Goal: Task Accomplishment & Management: Complete application form

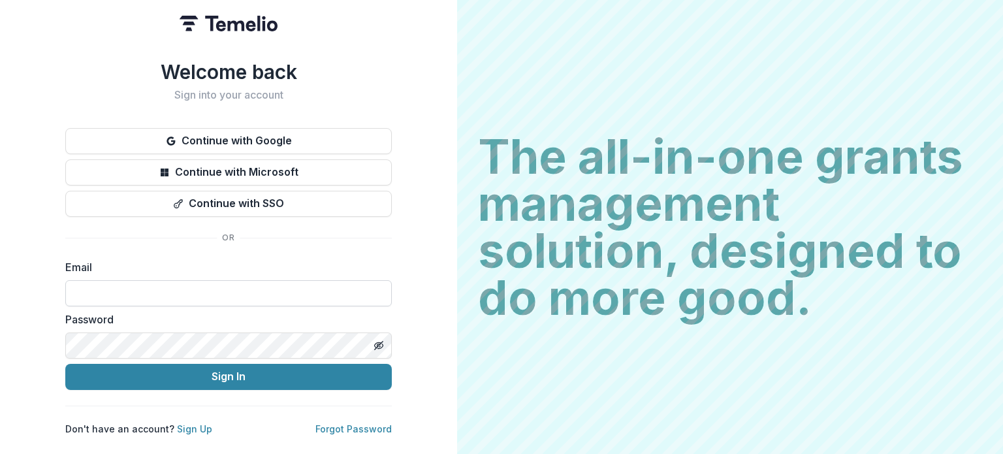
click at [146, 287] on input at bounding box center [228, 293] width 326 height 26
click at [155, 298] on input at bounding box center [228, 293] width 326 height 26
type input "**********"
click at [65, 364] on button "Sign In" at bounding box center [228, 377] width 326 height 26
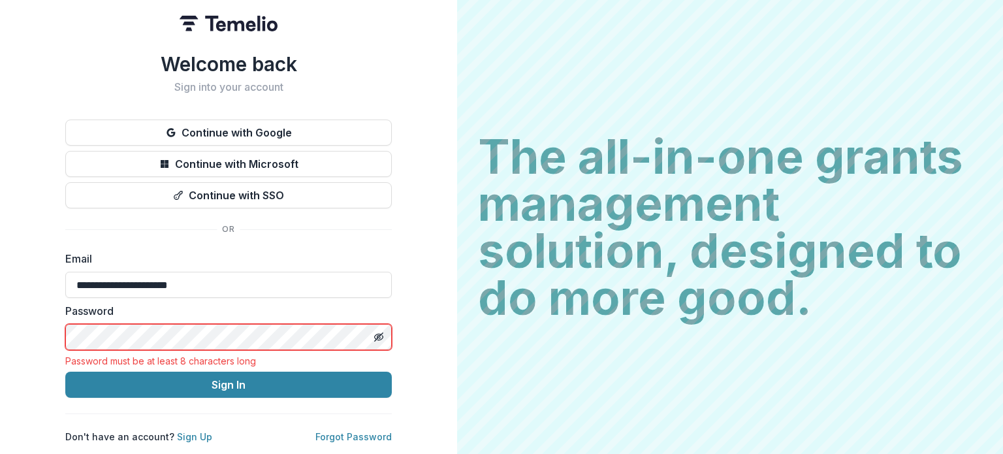
click at [65, 372] on button "Sign In" at bounding box center [228, 385] width 326 height 26
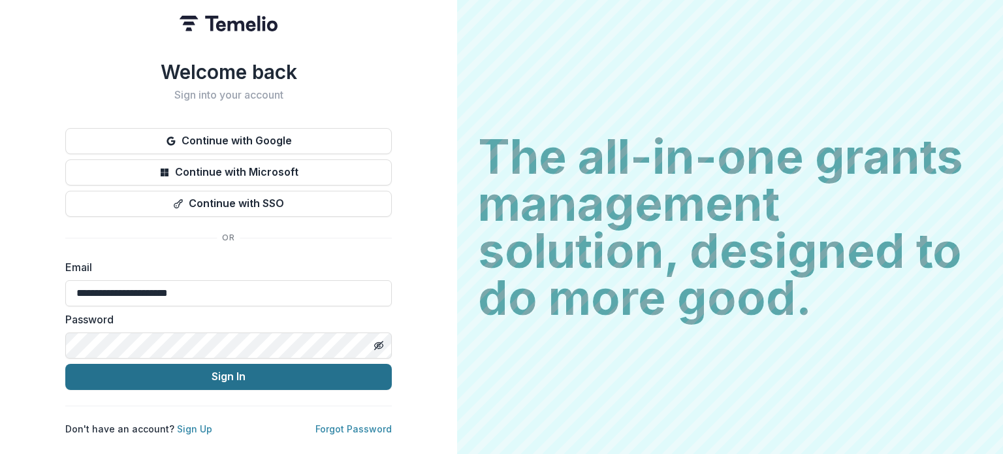
click at [333, 373] on button "Sign In" at bounding box center [228, 377] width 326 height 26
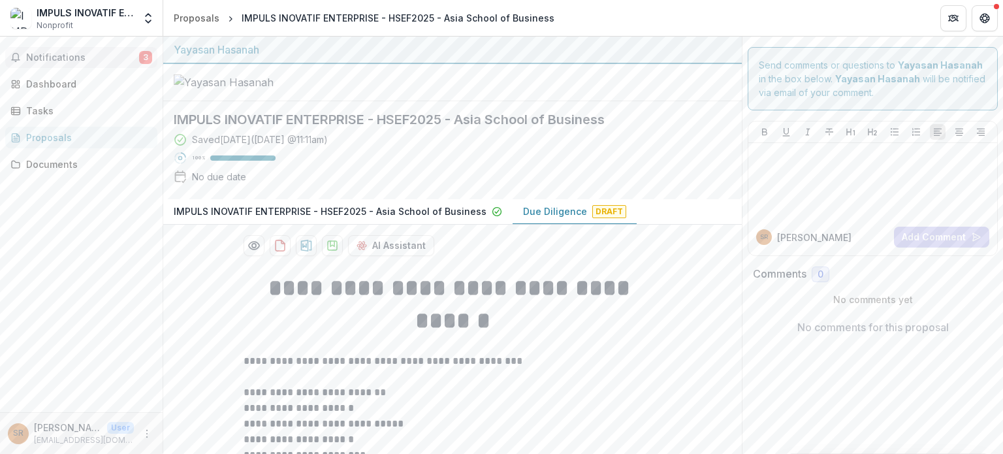
click at [118, 61] on span "Notifications" at bounding box center [82, 57] width 113 height 11
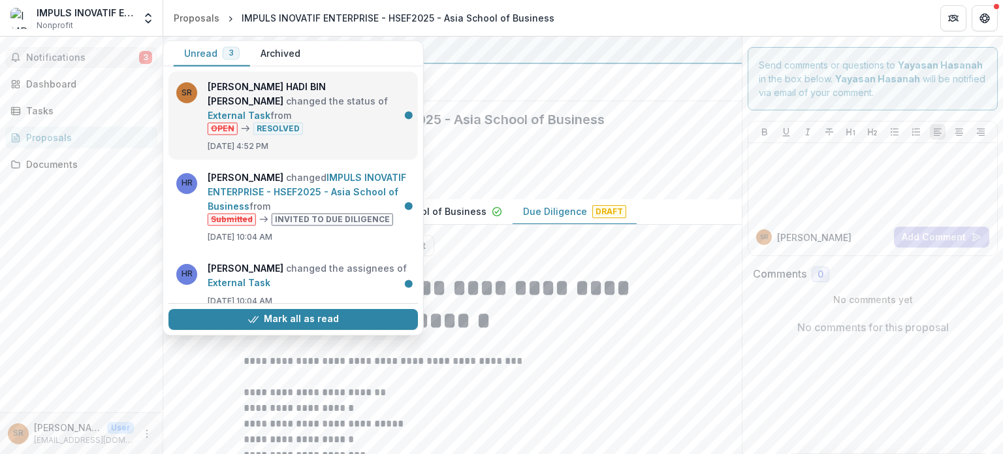
click at [208, 110] on link "External Task" at bounding box center [239, 115] width 63 height 11
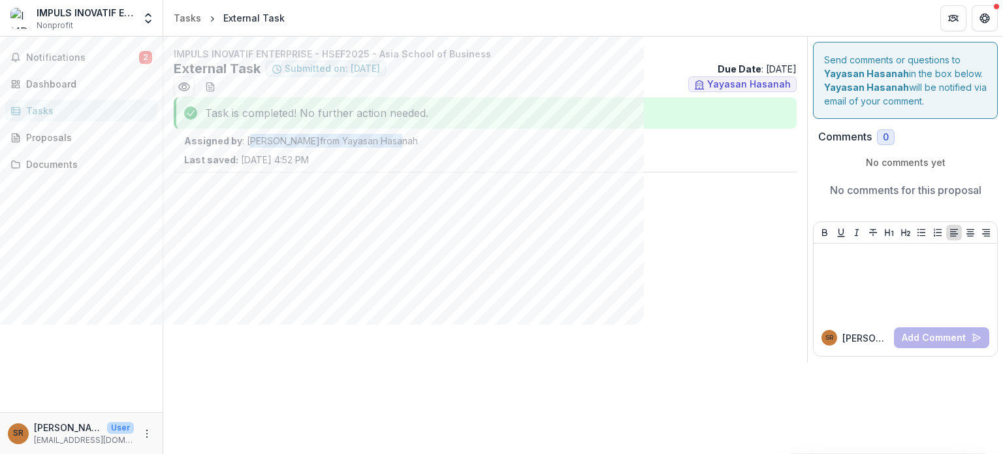
drag, startPoint x: 253, startPoint y: 133, endPoint x: 452, endPoint y: 140, distance: 198.7
click at [452, 140] on div "IMPULS INOVATIF ENTERPRISE - HSEF2025 - Asia School of Business External Task S…" at bounding box center [485, 117] width 644 height 141
click at [460, 141] on p "Assigned by : [PERSON_NAME] from Yayasan Hasanah" at bounding box center [485, 141] width 602 height 14
click at [103, 70] on div "Notifications 2 Dashboard Tasks Proposals Documents" at bounding box center [81, 224] width 163 height 375
click at [103, 61] on span "Notifications" at bounding box center [82, 57] width 113 height 11
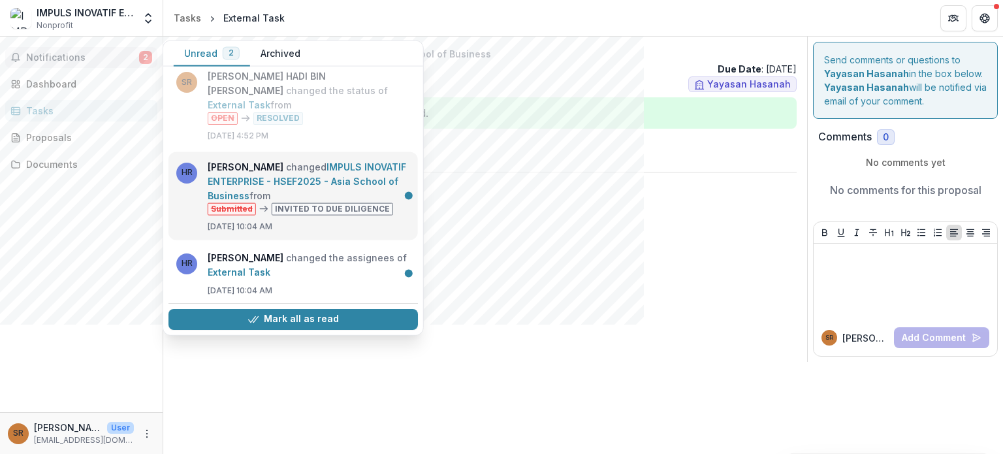
scroll to position [13, 0]
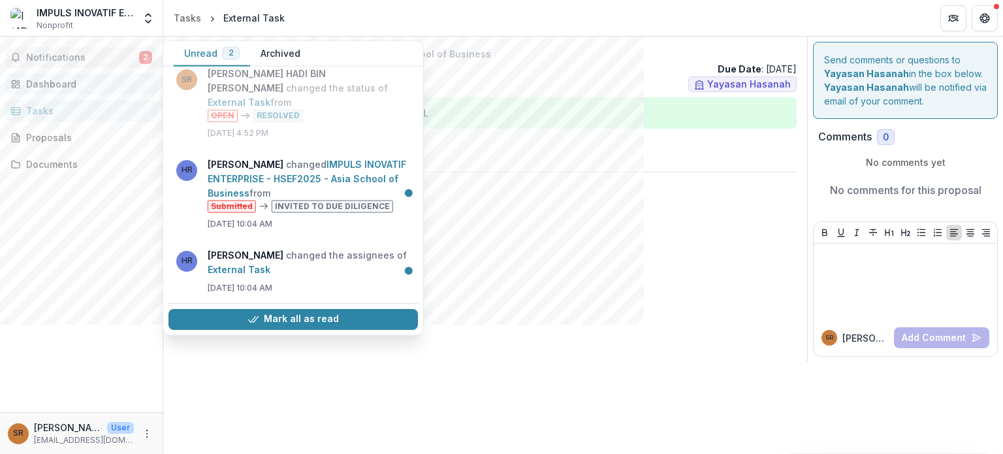
click at [78, 80] on div "Dashboard" at bounding box center [86, 84] width 121 height 14
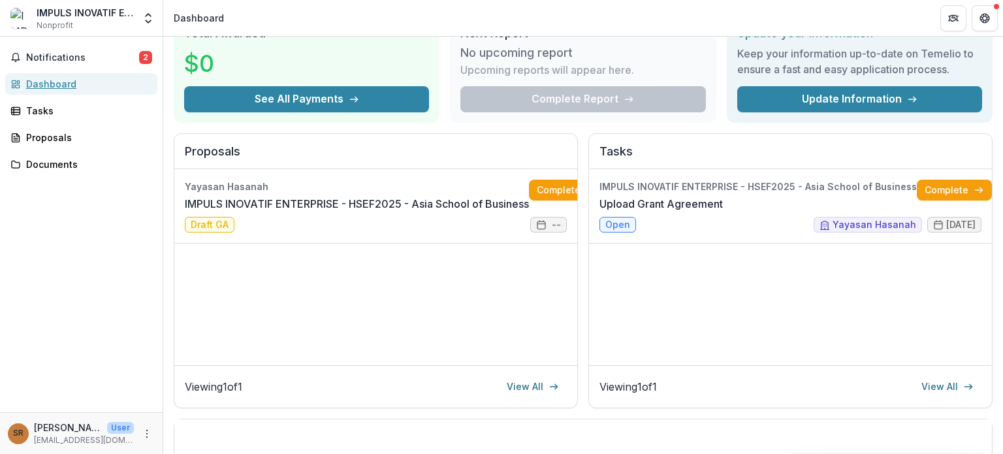
scroll to position [0, 31]
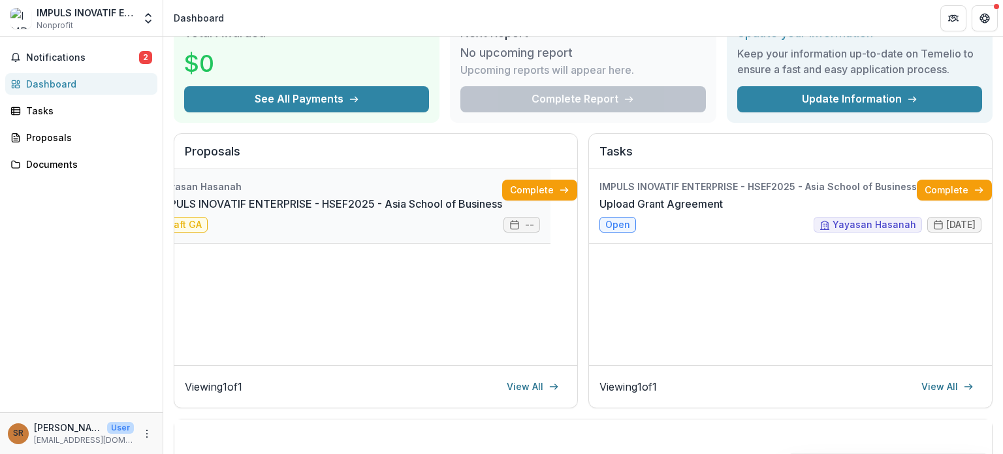
click at [269, 196] on link "IMPULS INOVATIF ENTERPRISE - HSEF2025 - Asia School of Business" at bounding box center [330, 204] width 344 height 16
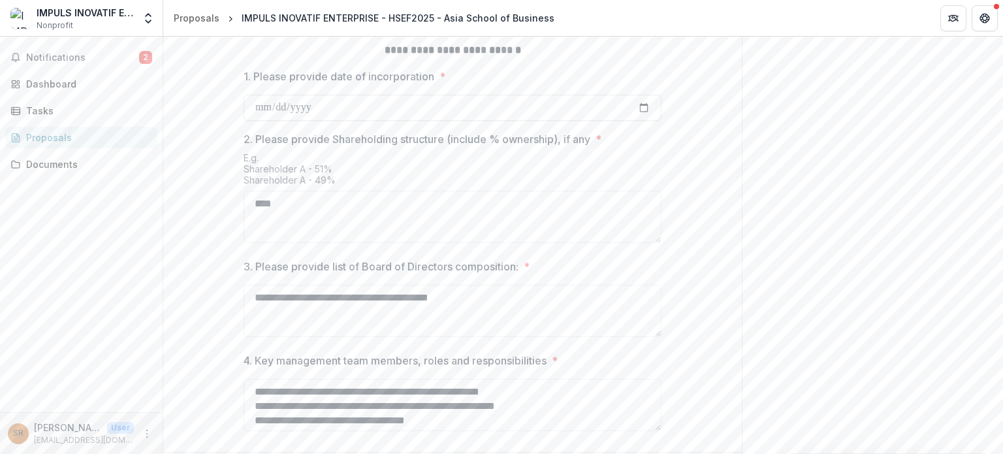
scroll to position [623, 0]
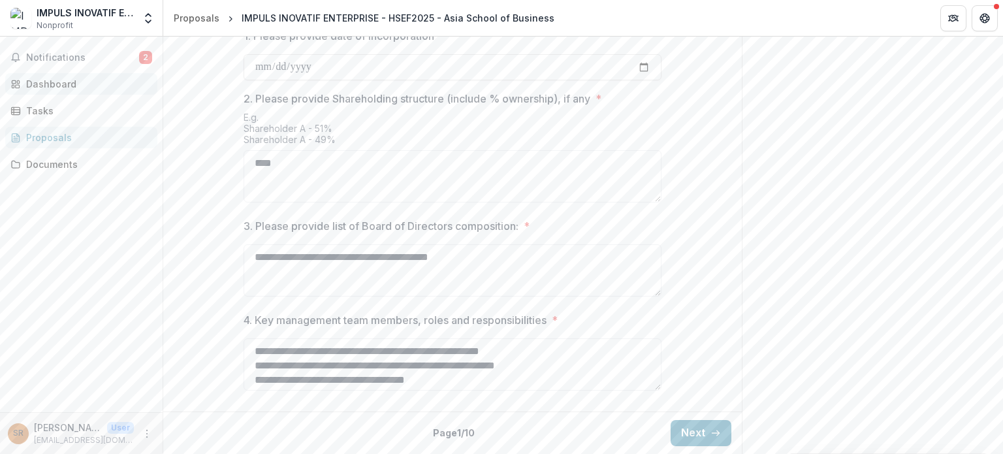
click at [63, 82] on div "Dashboard" at bounding box center [86, 84] width 121 height 14
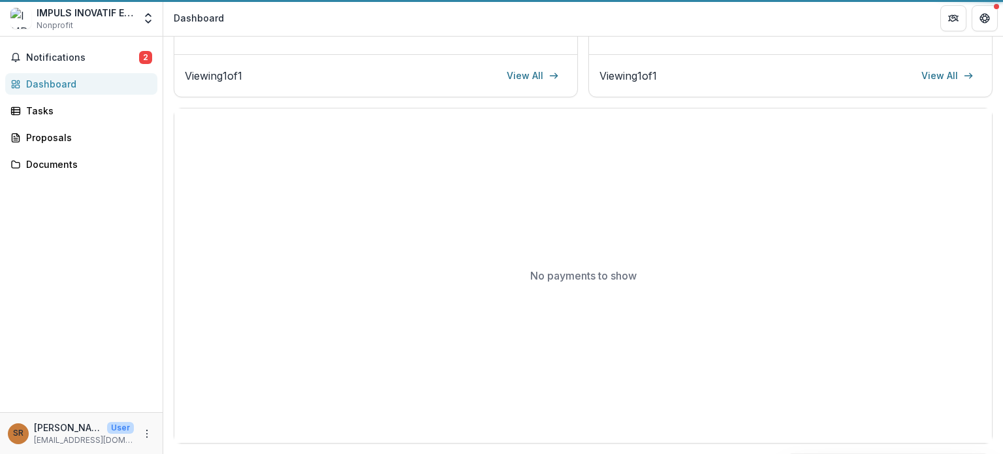
scroll to position [375, 0]
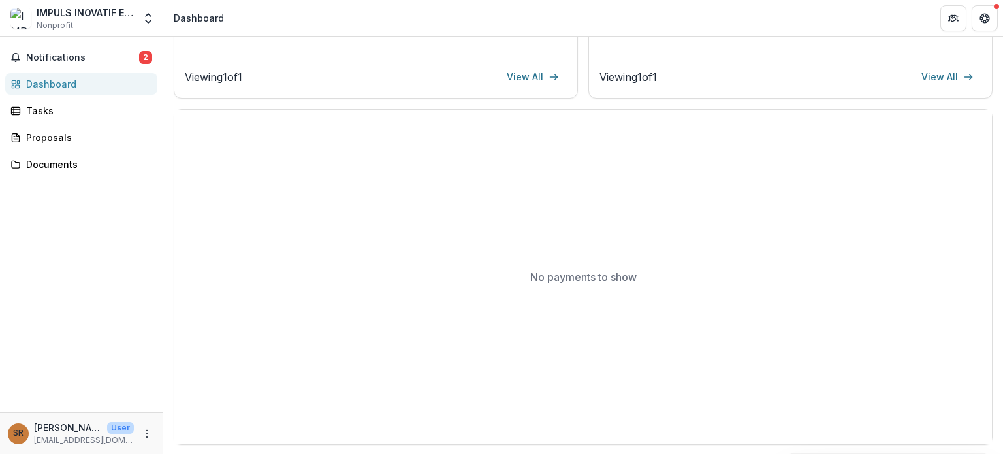
click at [99, 84] on div "Dashboard" at bounding box center [86, 84] width 121 height 14
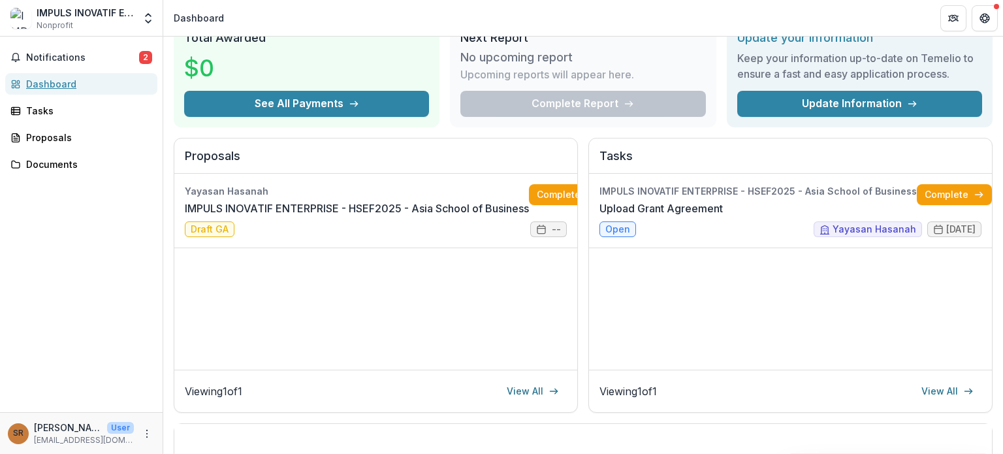
scroll to position [48, 0]
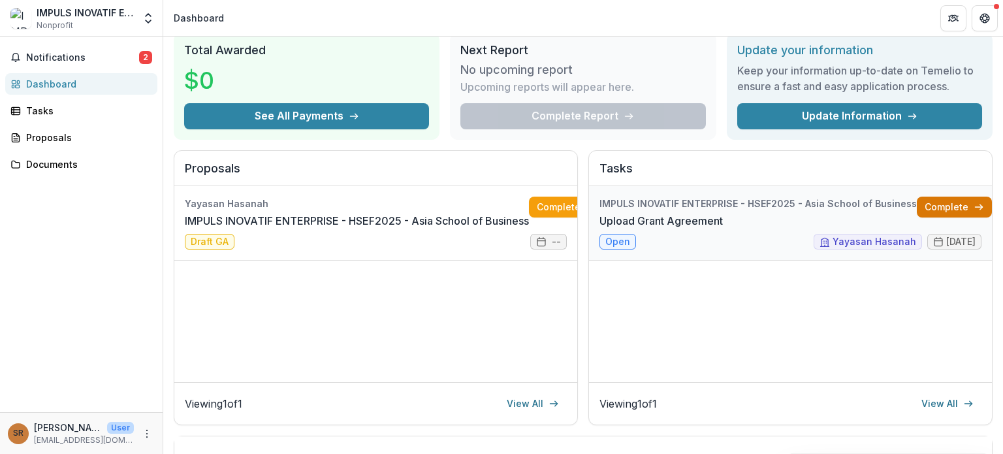
click at [946, 208] on link "Complete" at bounding box center [954, 207] width 75 height 21
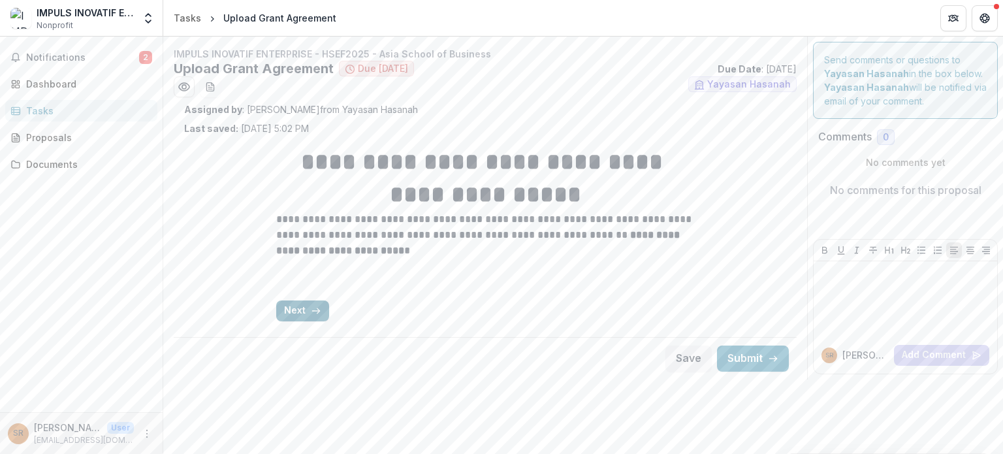
click at [312, 311] on icon "button" at bounding box center [316, 311] width 10 height 10
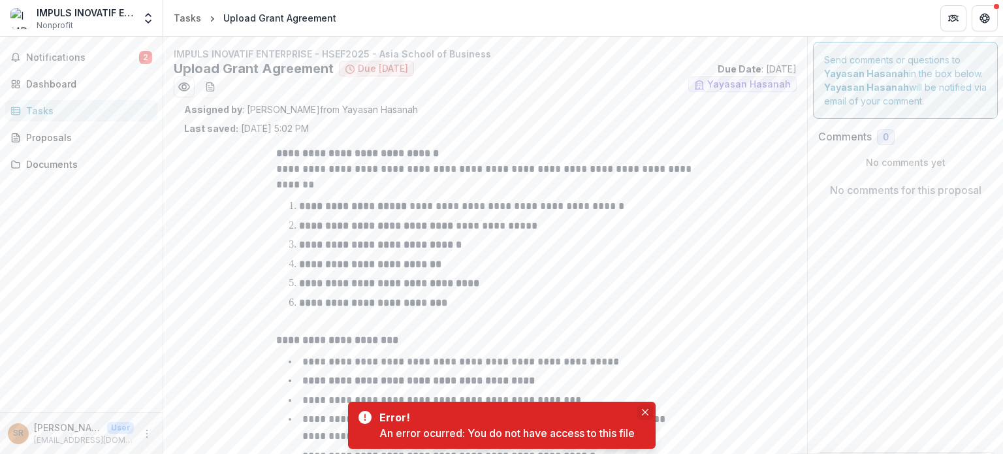
click at [642, 411] on button "Close" at bounding box center [645, 412] width 16 height 16
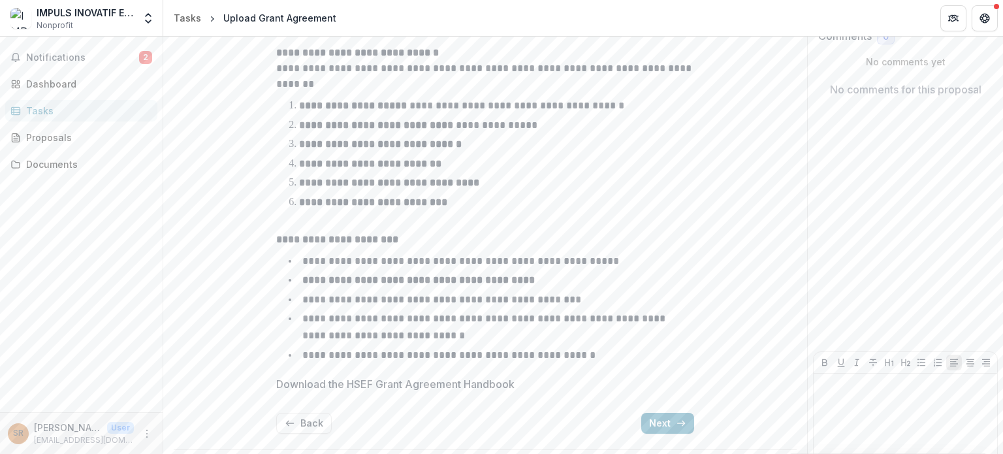
scroll to position [131, 0]
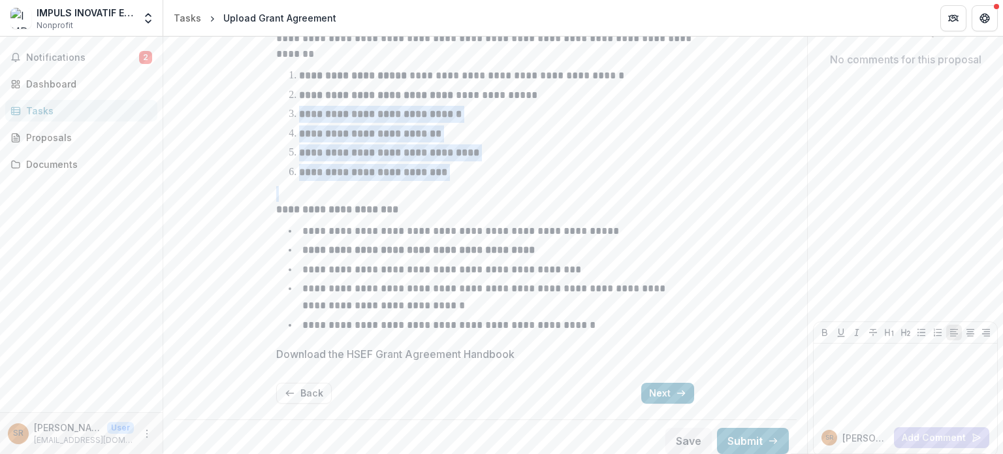
drag, startPoint x: 297, startPoint y: 110, endPoint x: 448, endPoint y: 216, distance: 184.2
click at [451, 199] on div "**********" at bounding box center [485, 175] width 418 height 321
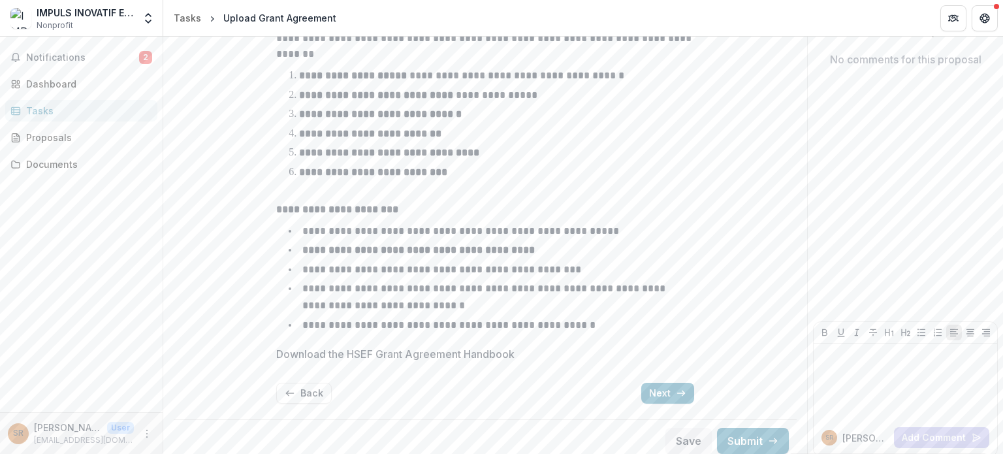
click at [448, 227] on p "**********" at bounding box center [460, 231] width 317 height 10
click at [423, 355] on p "Download the HSEF Grant Agreement Handbook" at bounding box center [395, 354] width 238 height 16
click at [347, 355] on p "Download the HSEF Grant Agreement Handbook" at bounding box center [395, 354] width 238 height 16
click at [136, 57] on span "Notifications" at bounding box center [82, 57] width 113 height 11
click at [525, 349] on label "Download the HSEF Grant Agreement Handbook" at bounding box center [481, 354] width 410 height 16
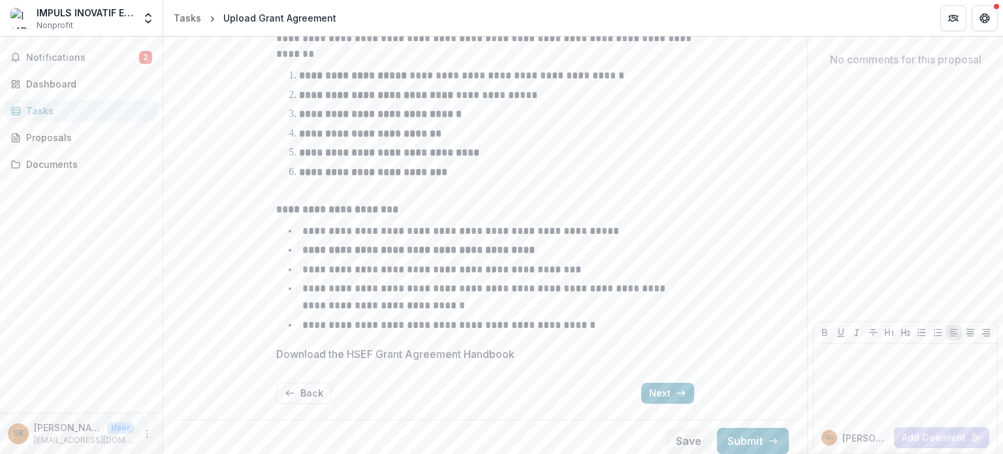
scroll to position [0, 0]
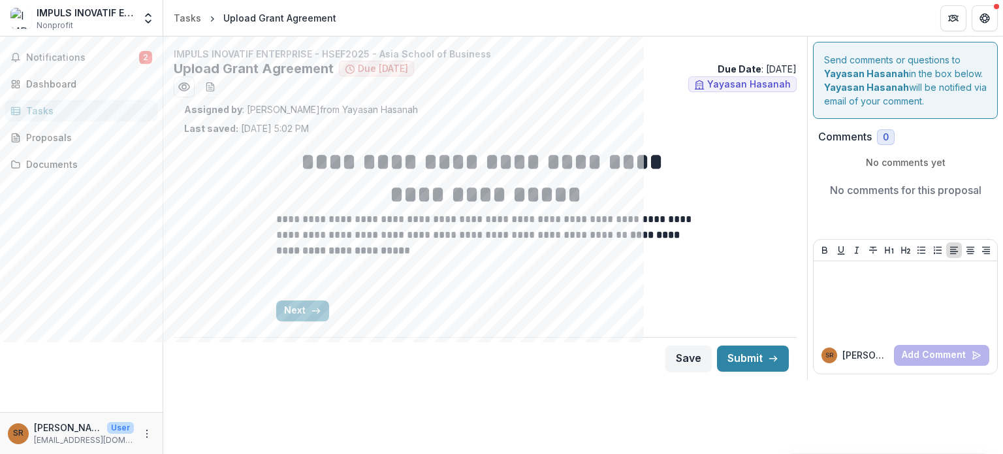
click at [767, 75] on div "Upload Grant Agreement Due in 3 days Due Date : 09/18/2025" at bounding box center [485, 69] width 623 height 16
click at [768, 70] on p "Due Date : 09/18/2025" at bounding box center [757, 69] width 79 height 14
click at [693, 235] on p "**********" at bounding box center [485, 235] width 418 height 47
